Goal: Transaction & Acquisition: Purchase product/service

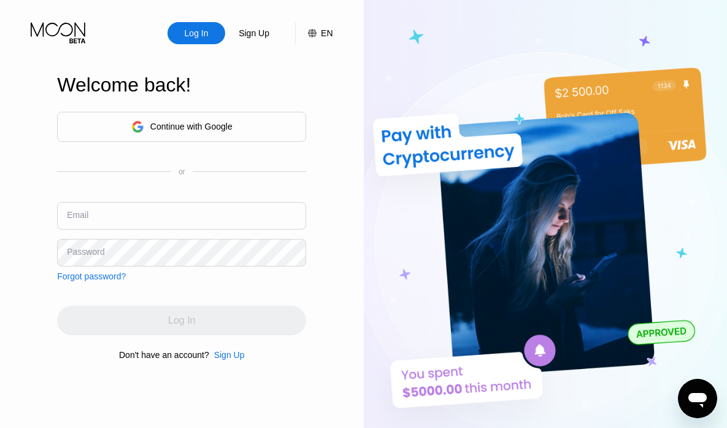
click at [200, 127] on div "Continue with Google" at bounding box center [191, 127] width 82 height 10
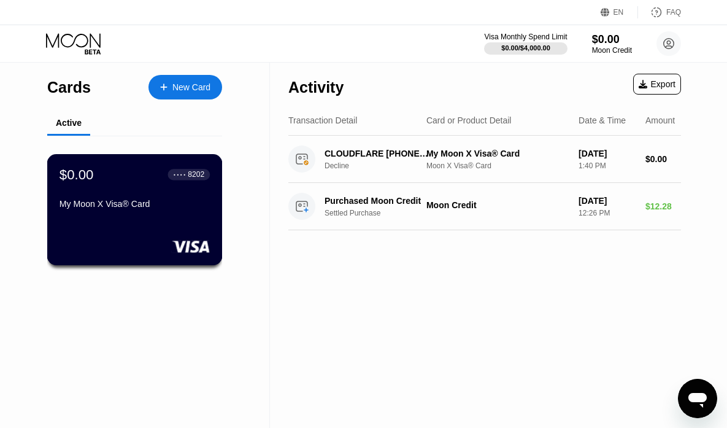
click at [169, 198] on div "$0.00 ● ● ● ● 8202 My Moon X Visa® Card" at bounding box center [135, 189] width 150 height 47
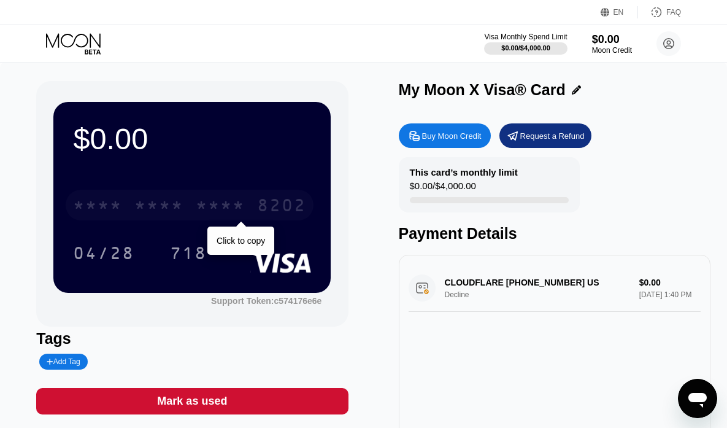
click at [162, 205] on div "* * * *" at bounding box center [158, 207] width 49 height 20
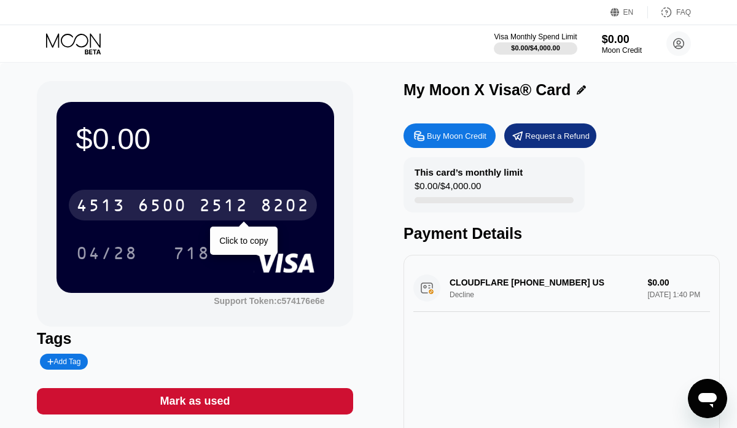
click at [270, 205] on div "8202" at bounding box center [284, 207] width 49 height 20
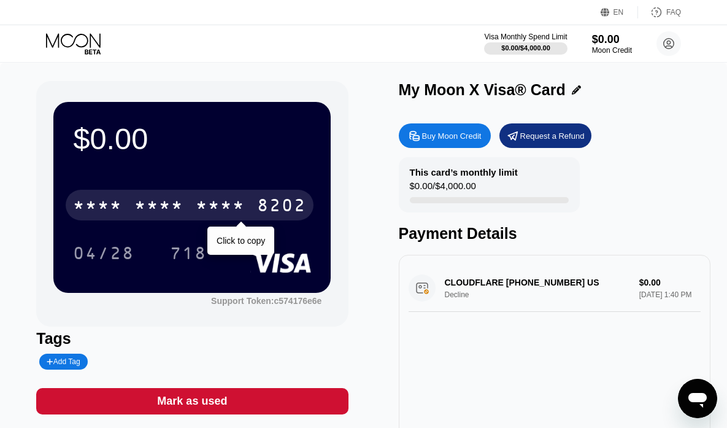
click at [273, 208] on div "8202" at bounding box center [281, 207] width 49 height 20
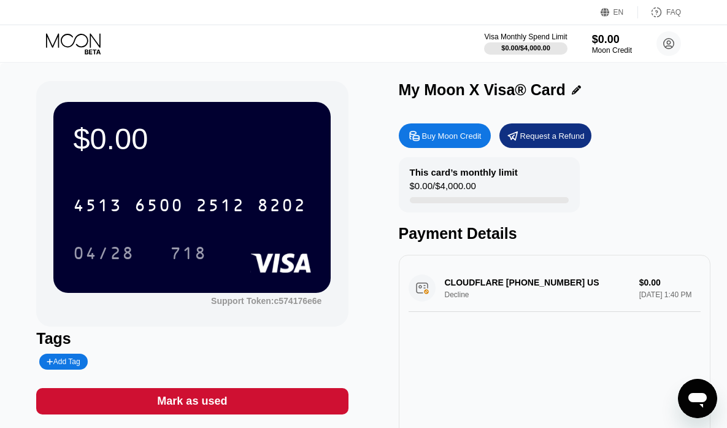
click at [436, 133] on div "Buy Moon Credit" at bounding box center [452, 136] width 60 height 10
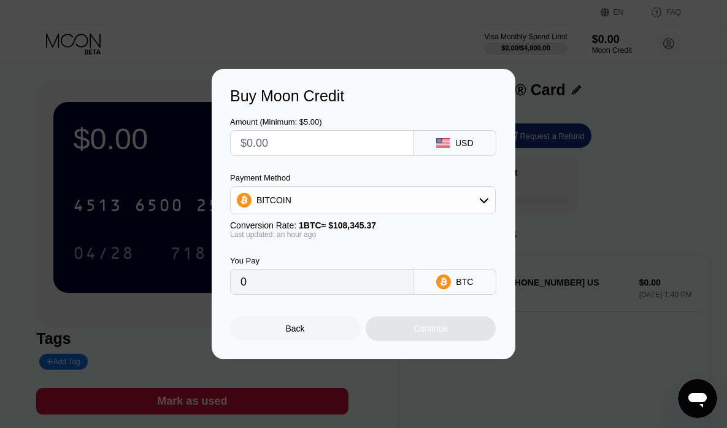
click at [599, 211] on div "Buy Moon Credit Amount (Minimum: $5.00) USD Payment Method BITCOIN Conversion R…" at bounding box center [363, 214] width 727 height 290
click at [330, 331] on div "Back" at bounding box center [295, 328] width 130 height 25
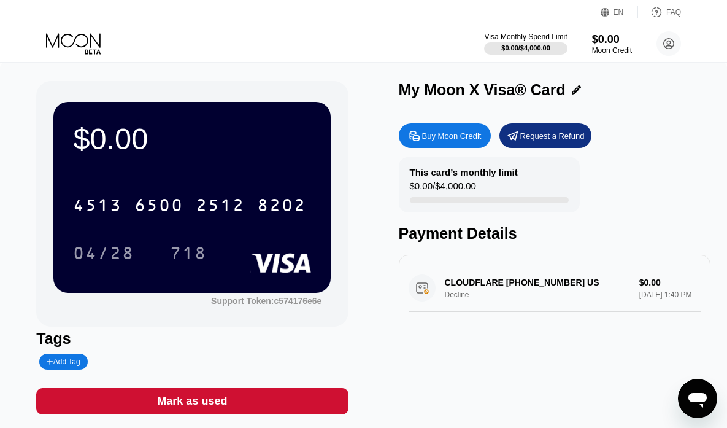
click at [189, 177] on div "$0.00 4513 6500 2512 8202 04/28 718" at bounding box center [191, 197] width 277 height 190
click at [526, 128] on div "Request a Refund" at bounding box center [546, 135] width 92 height 25
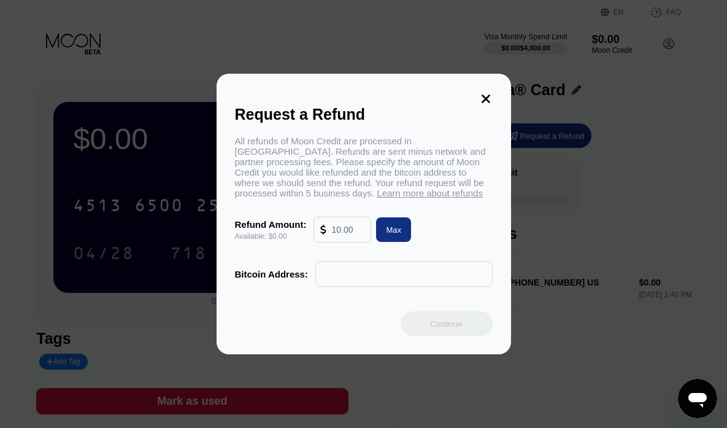
click at [405, 230] on div "Max" at bounding box center [393, 229] width 35 height 25
type input "0.00"
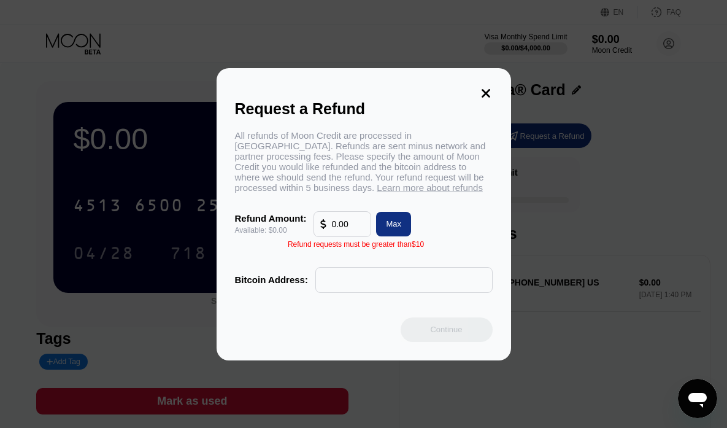
click at [489, 85] on div "Request a Refund All refunds of Moon Credit are processed in Bitcoin. Refunds a…" at bounding box center [364, 214] width 295 height 292
click at [484, 91] on icon at bounding box center [486, 93] width 9 height 9
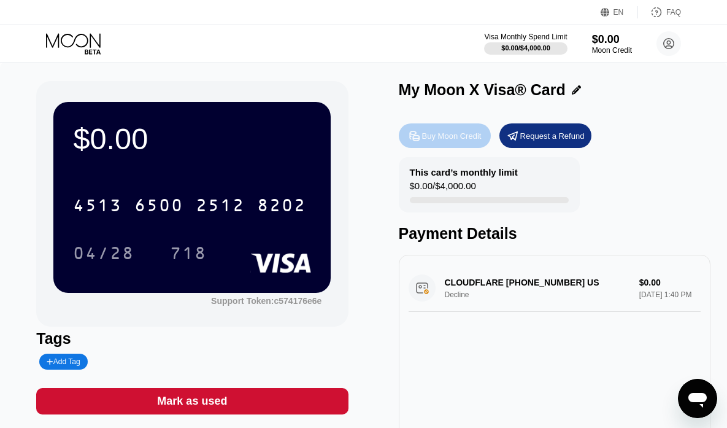
click at [459, 139] on div "Buy Moon Credit" at bounding box center [452, 136] width 60 height 10
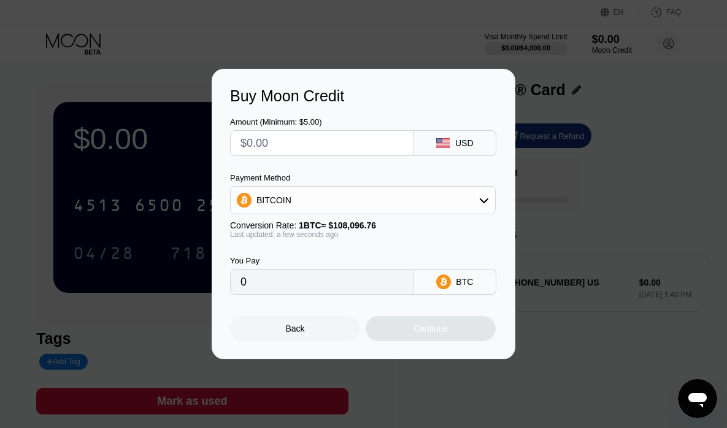
click at [341, 144] on input "text" at bounding box center [322, 143] width 163 height 25
click at [284, 145] on input "text" at bounding box center [322, 143] width 163 height 25
type input "$1"
type input "0.00000926"
type input "$17"
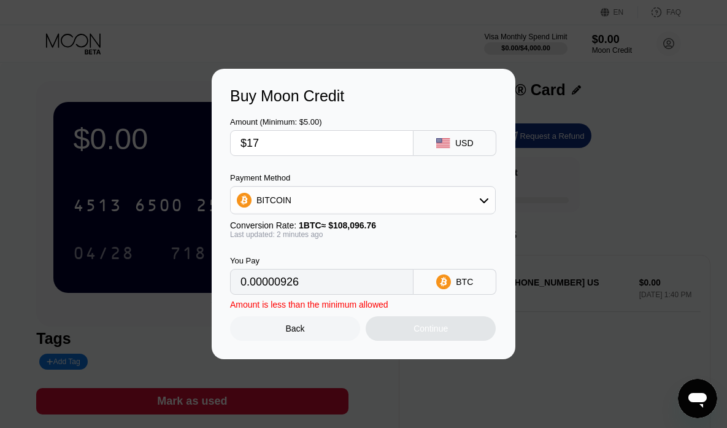
type input "0.00015727"
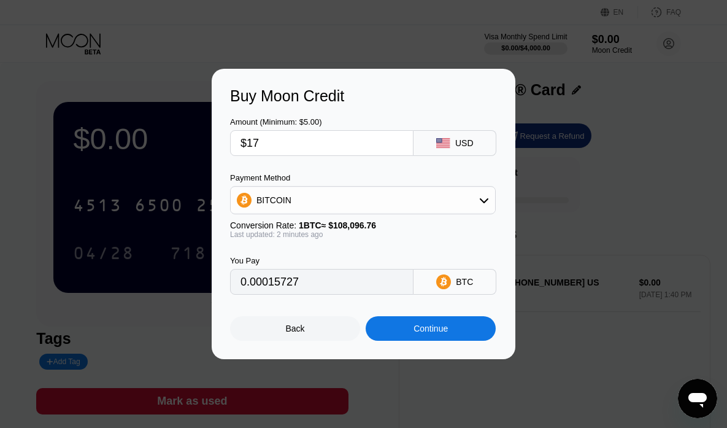
type input "$17"
click at [486, 198] on icon at bounding box center [484, 200] width 10 height 10
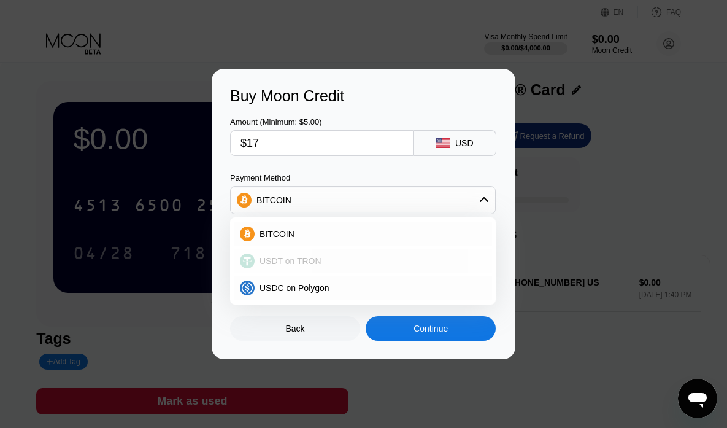
click at [332, 265] on div "USDT on TRON" at bounding box center [370, 261] width 231 height 10
type input "17.17"
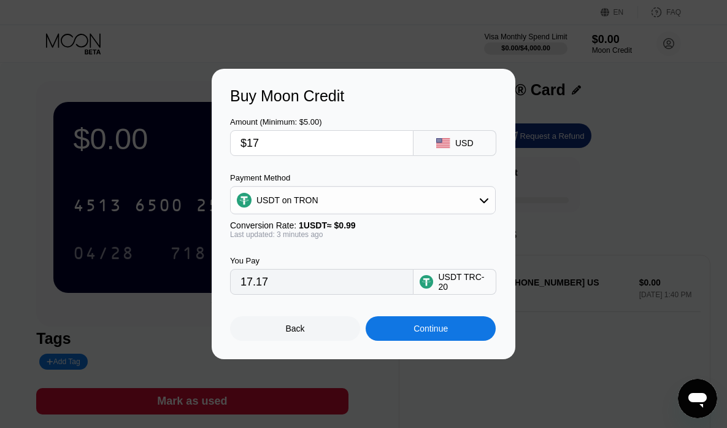
click at [451, 328] on div "Continue" at bounding box center [431, 328] width 130 height 25
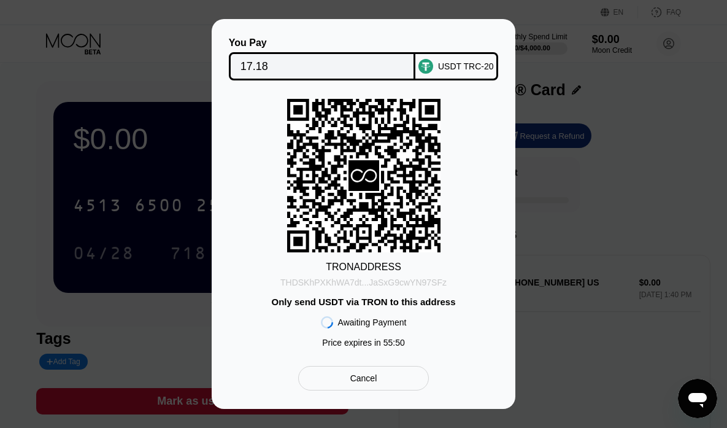
click at [393, 281] on div "THDSKhPXKhWA7dt...JaSxG9cwYN97SFz" at bounding box center [364, 282] width 166 height 10
click at [455, 349] on div "TRON ADDRESS THDSKhPXKhWA7dt...JaSxG9cwYN97SFz Only send USDT via TRON to this …" at bounding box center [363, 226] width 267 height 255
click at [535, 175] on div "You Pay 17.18 USDT TRC-20 TRON ADDRESS THDSKhPXKhWA7dt...JaSxG9cwYN97SFz Only s…" at bounding box center [363, 214] width 727 height 390
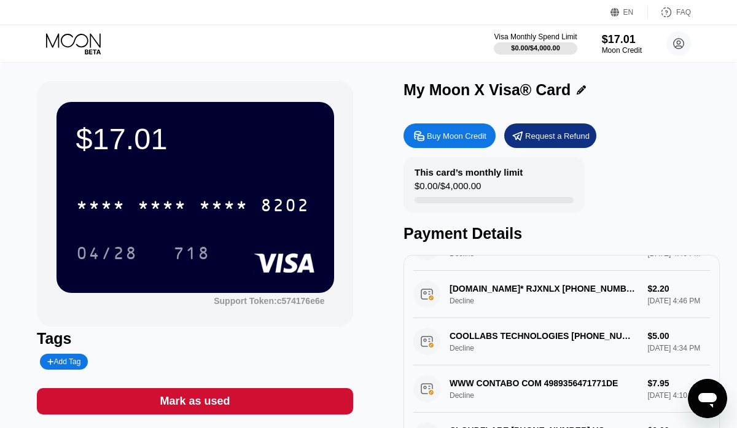
scroll to position [58, 0]
